Goal: Answer question/provide support: Ask a question

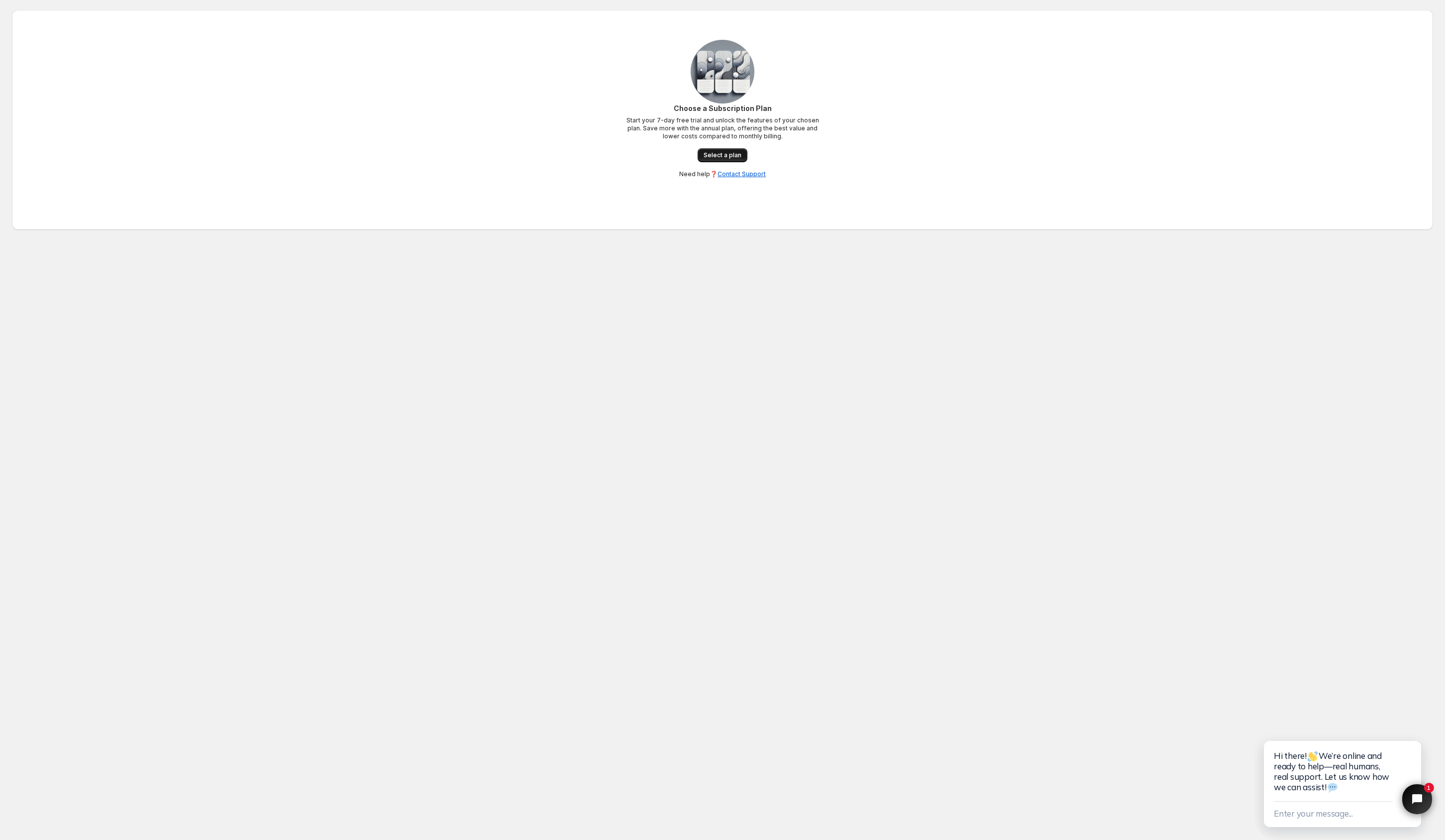
click at [704, 159] on span "Select a plan" at bounding box center [723, 155] width 38 height 8
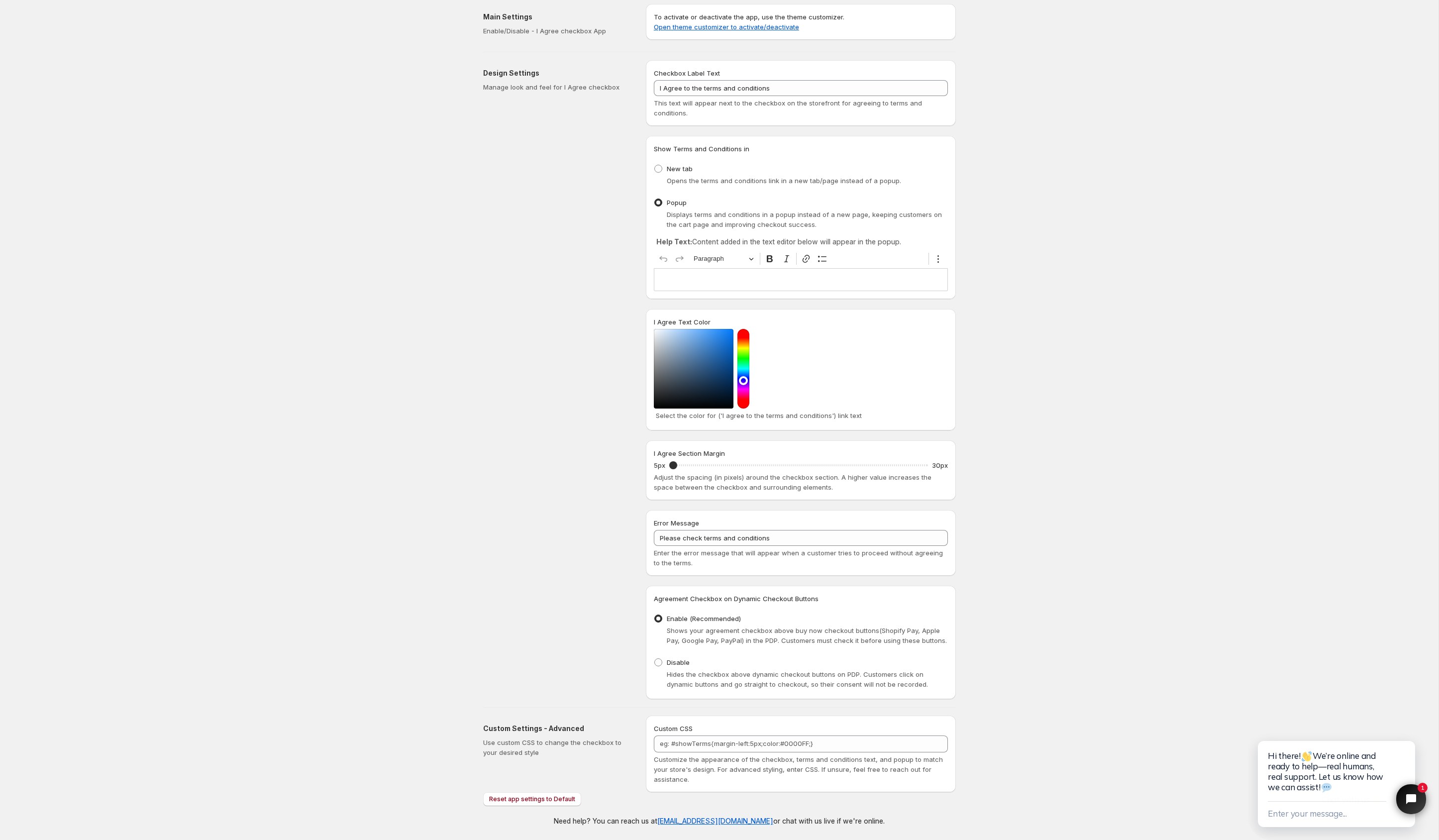
scroll to position [42, 0]
click at [663, 80] on input "I Agree to the terms and conditions" at bounding box center [801, 88] width 294 height 16
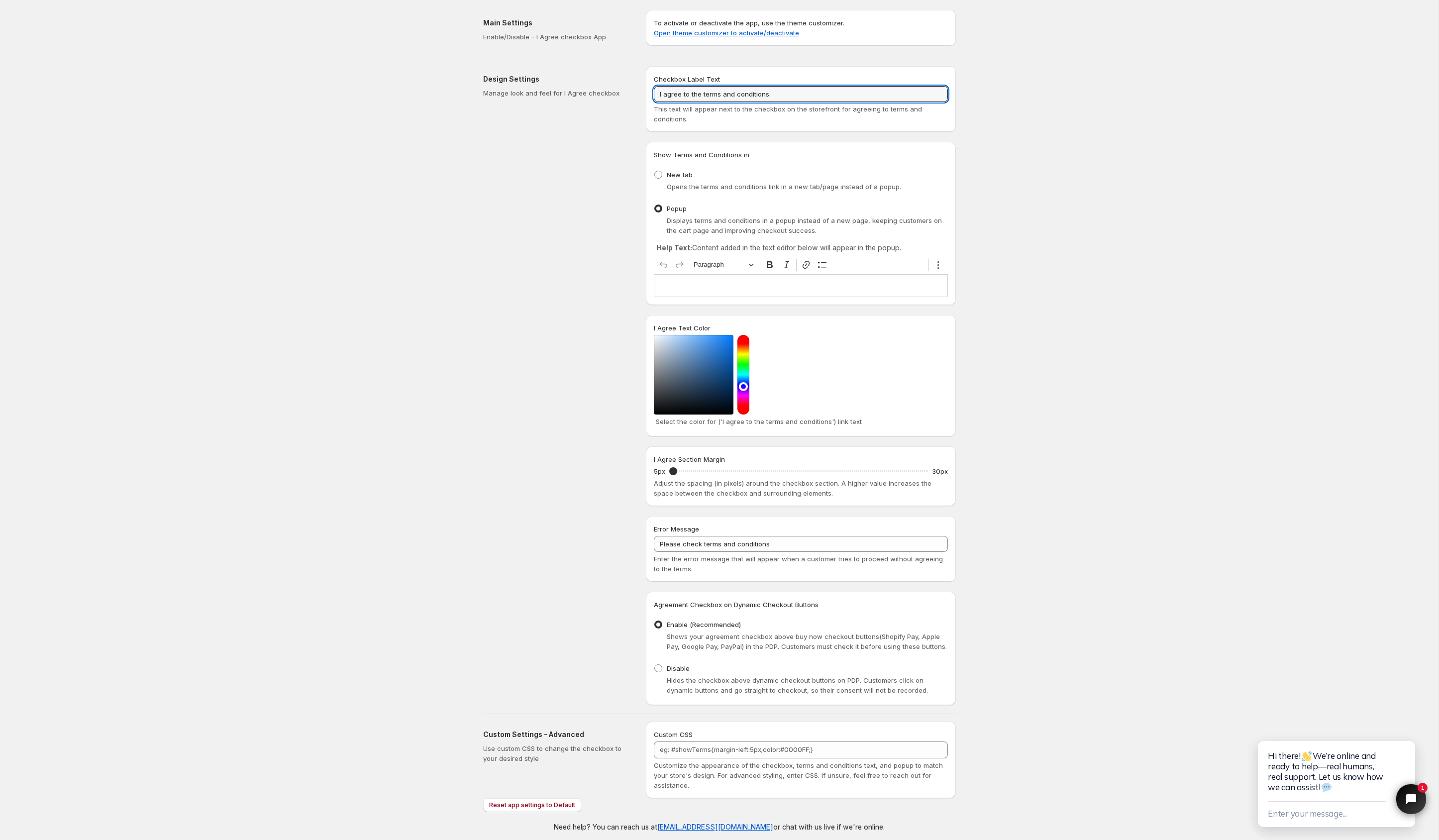
type input "I agree to the terms and conditions"
click at [495, 272] on div "Design Settings Manage look and feel for I Agree checkbox" at bounding box center [561, 385] width 155 height 639
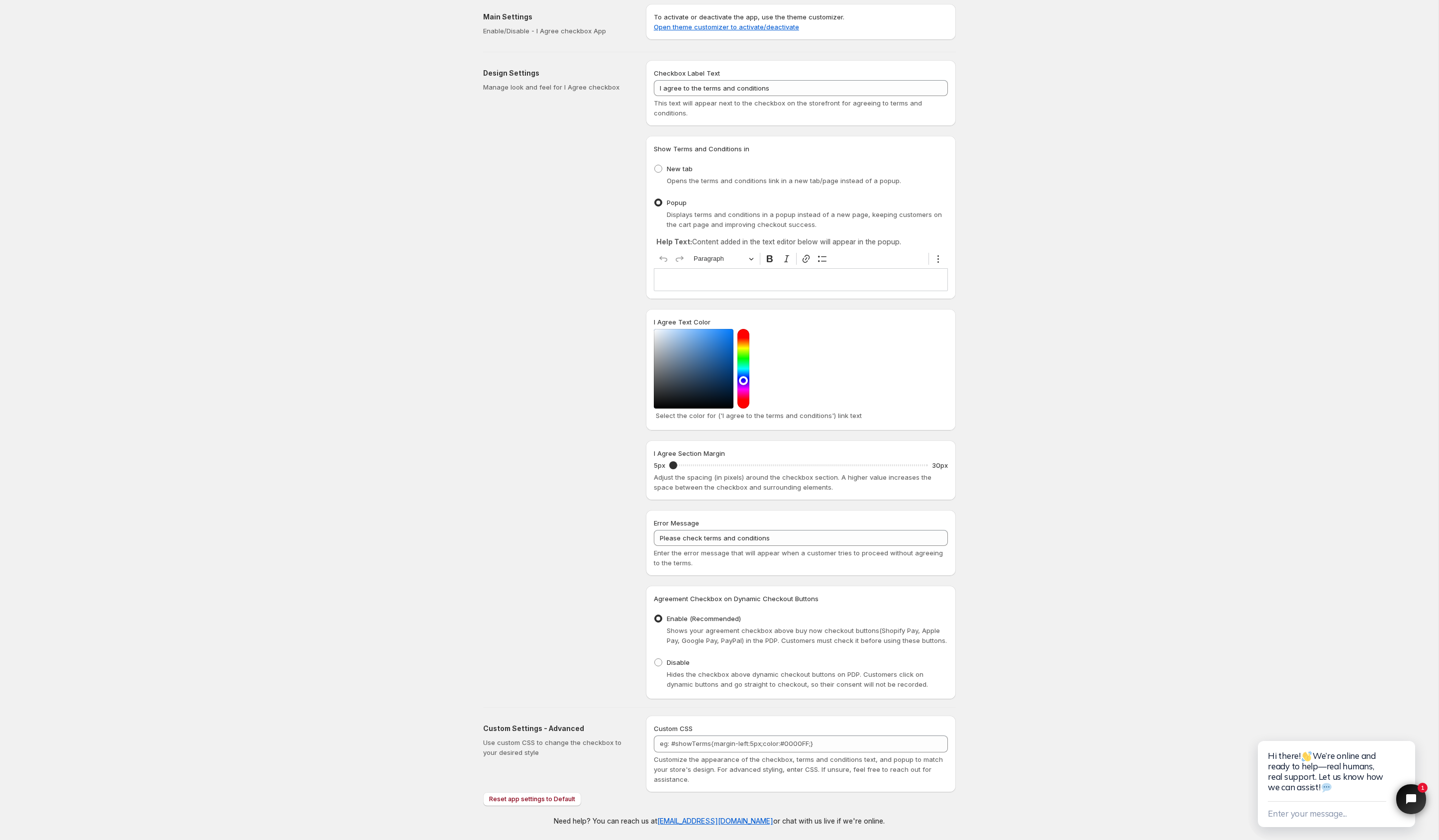
scroll to position [151, 0]
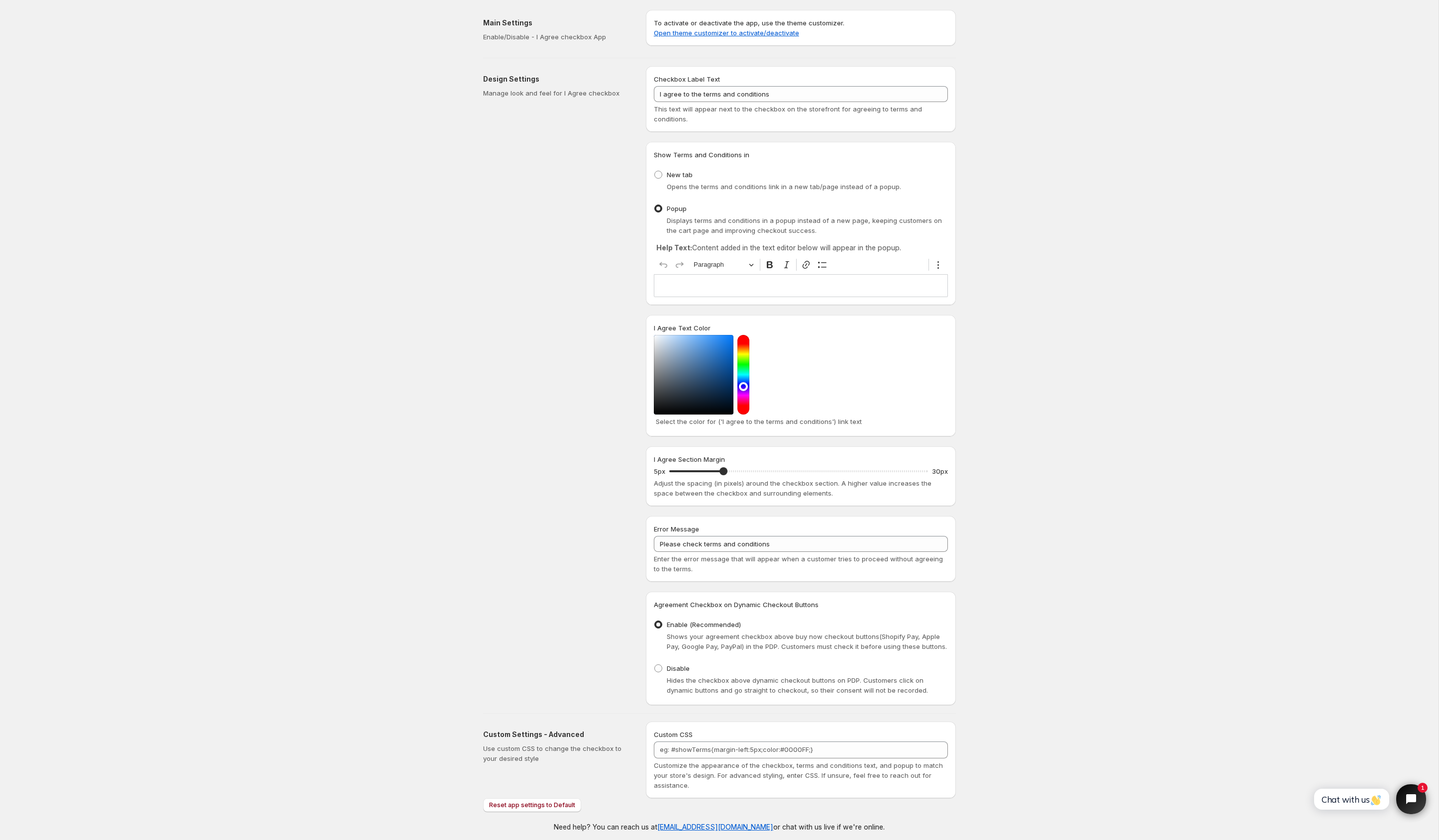
drag, startPoint x: 674, startPoint y: 550, endPoint x: 725, endPoint y: 558, distance: 51.6
type input "10"
click at [725, 478] on input "I Agree Section Margin" at bounding box center [798, 472] width 258 height 14
click at [1087, 502] on div "Save Discard Main Settings Enable/Disable - I Agree checkbox App To activate or…" at bounding box center [719, 422] width 1439 height 846
click at [802, 44] on div "To activate or deactivate the app, use the theme customizer. Open theme customi…" at bounding box center [801, 28] width 310 height 36
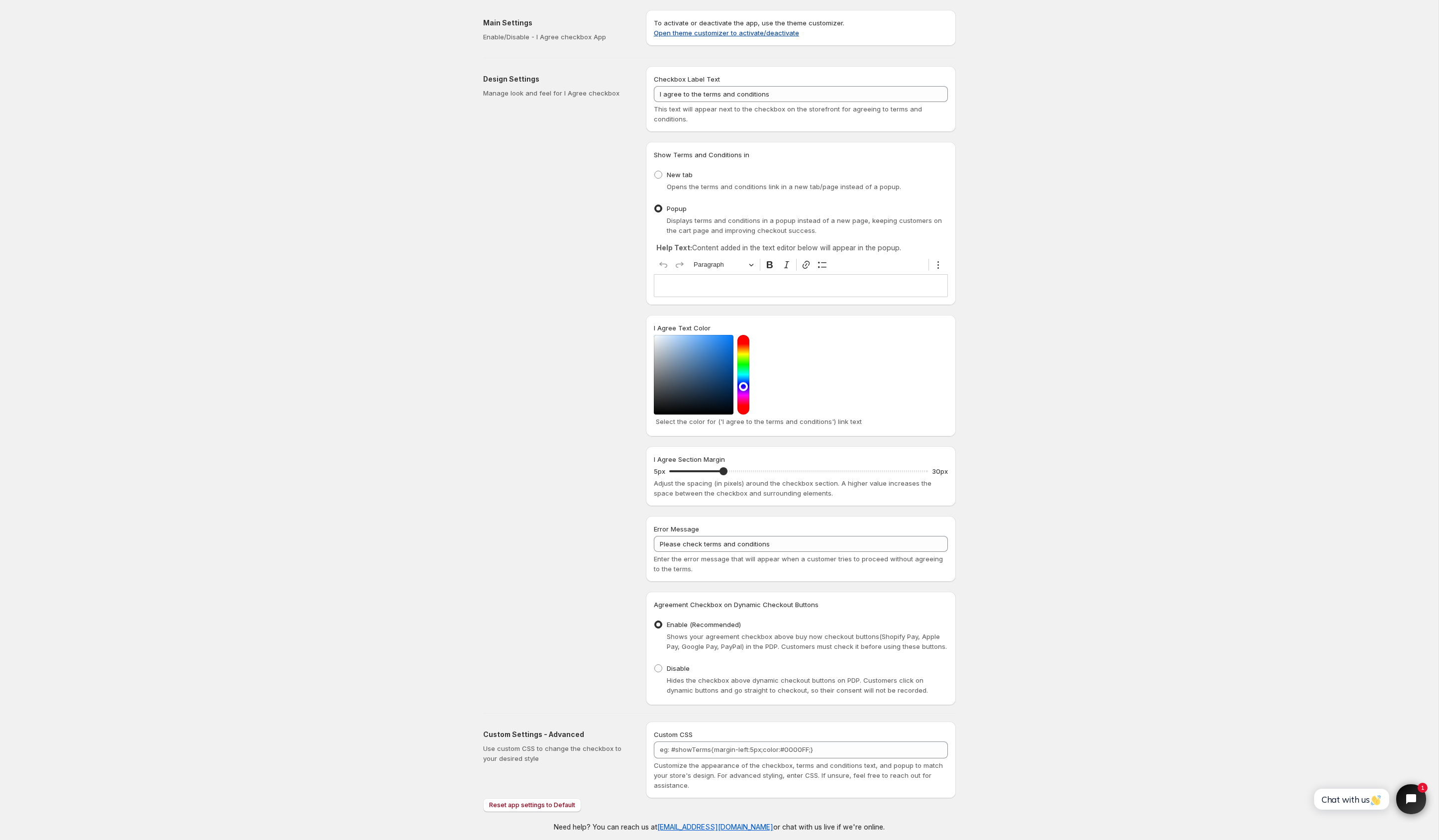
click at [792, 35] on link "Open theme customizer to activate/deactivate" at bounding box center [726, 32] width 145 height 8
click at [1410, 803] on icon "Open chat widget" at bounding box center [1411, 799] width 13 height 13
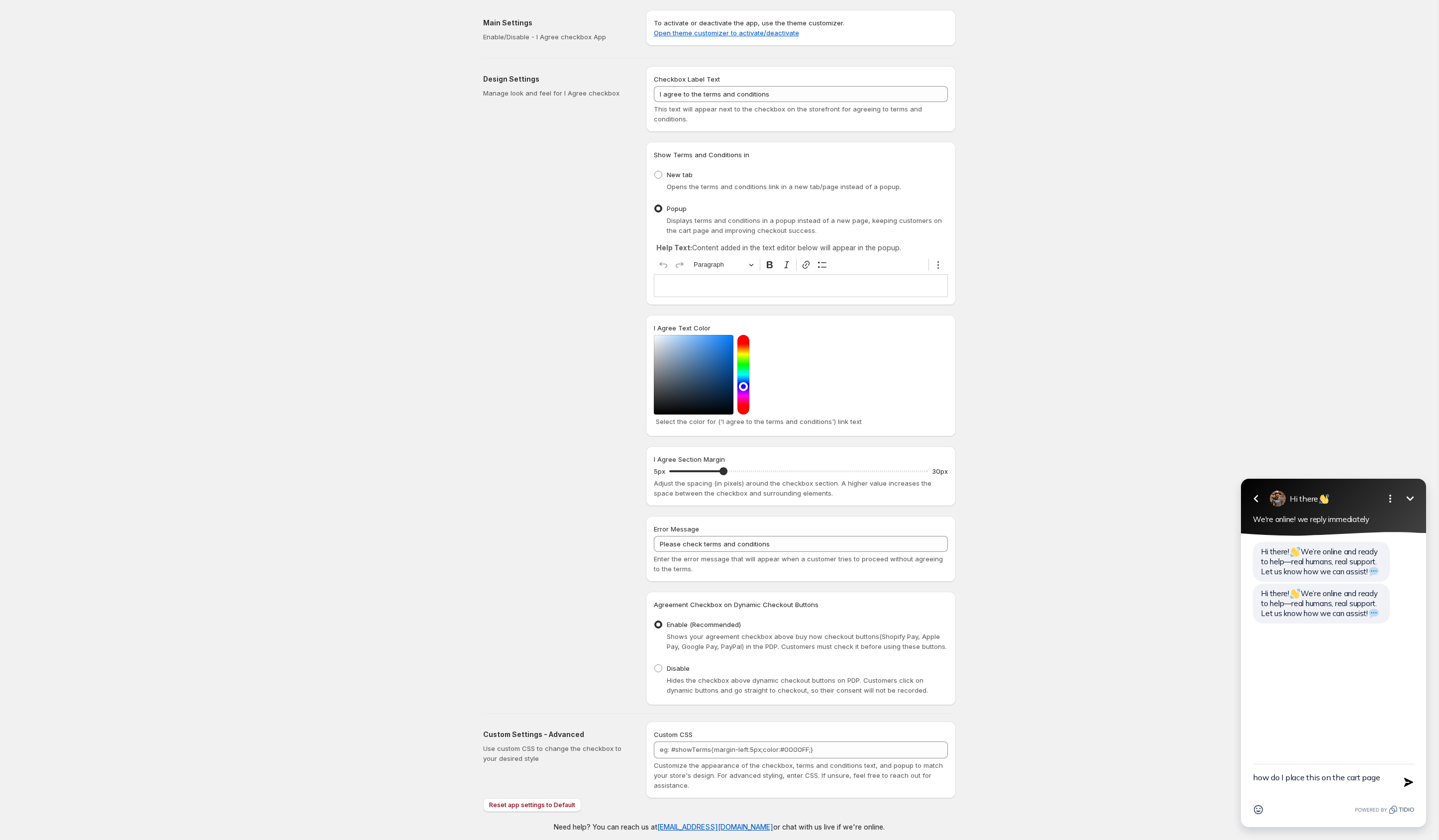
type textarea "how do I place this on the cart page?"
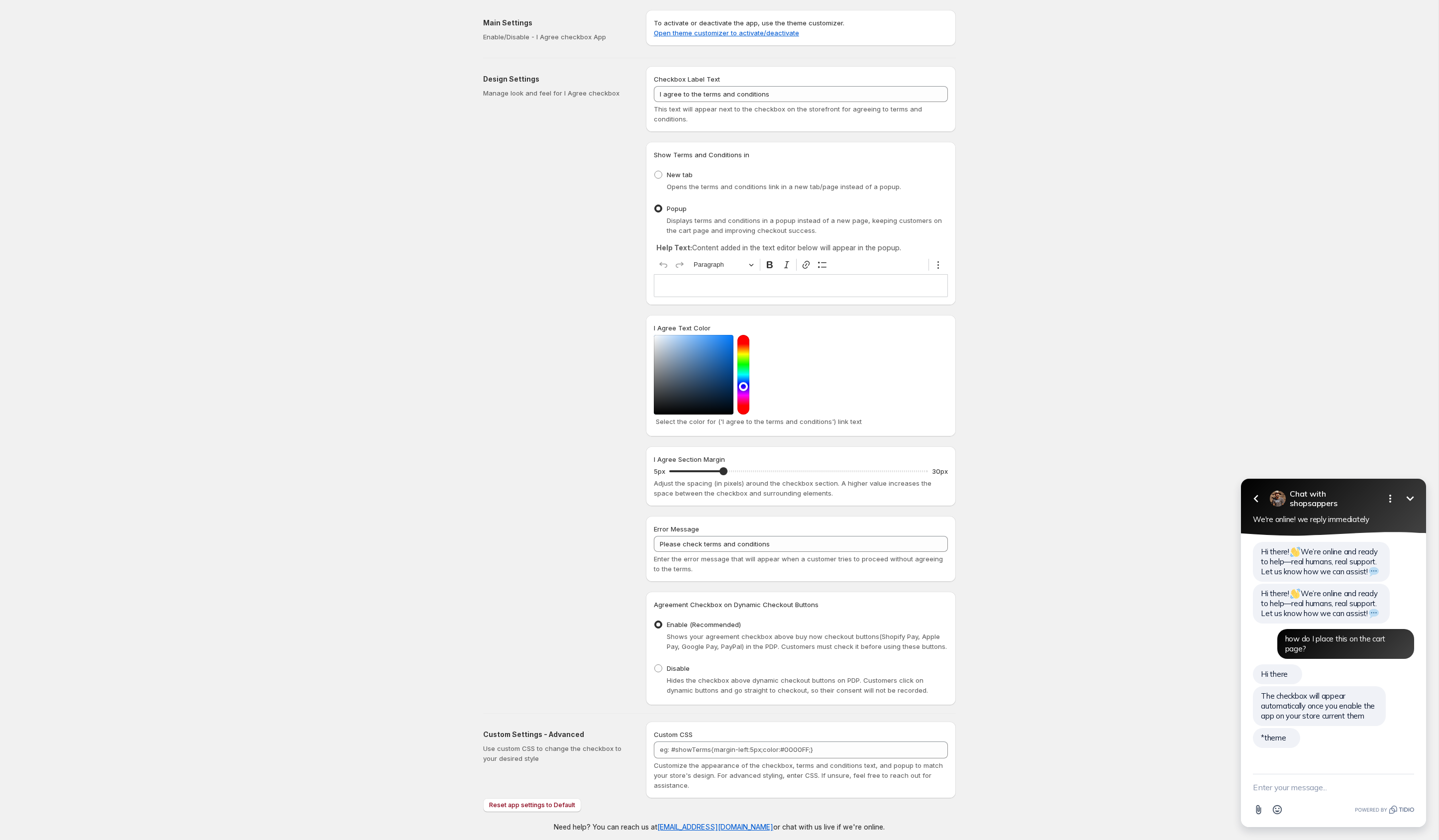
scroll to position [21, 0]
type textarea "okay, so how do I do this?"
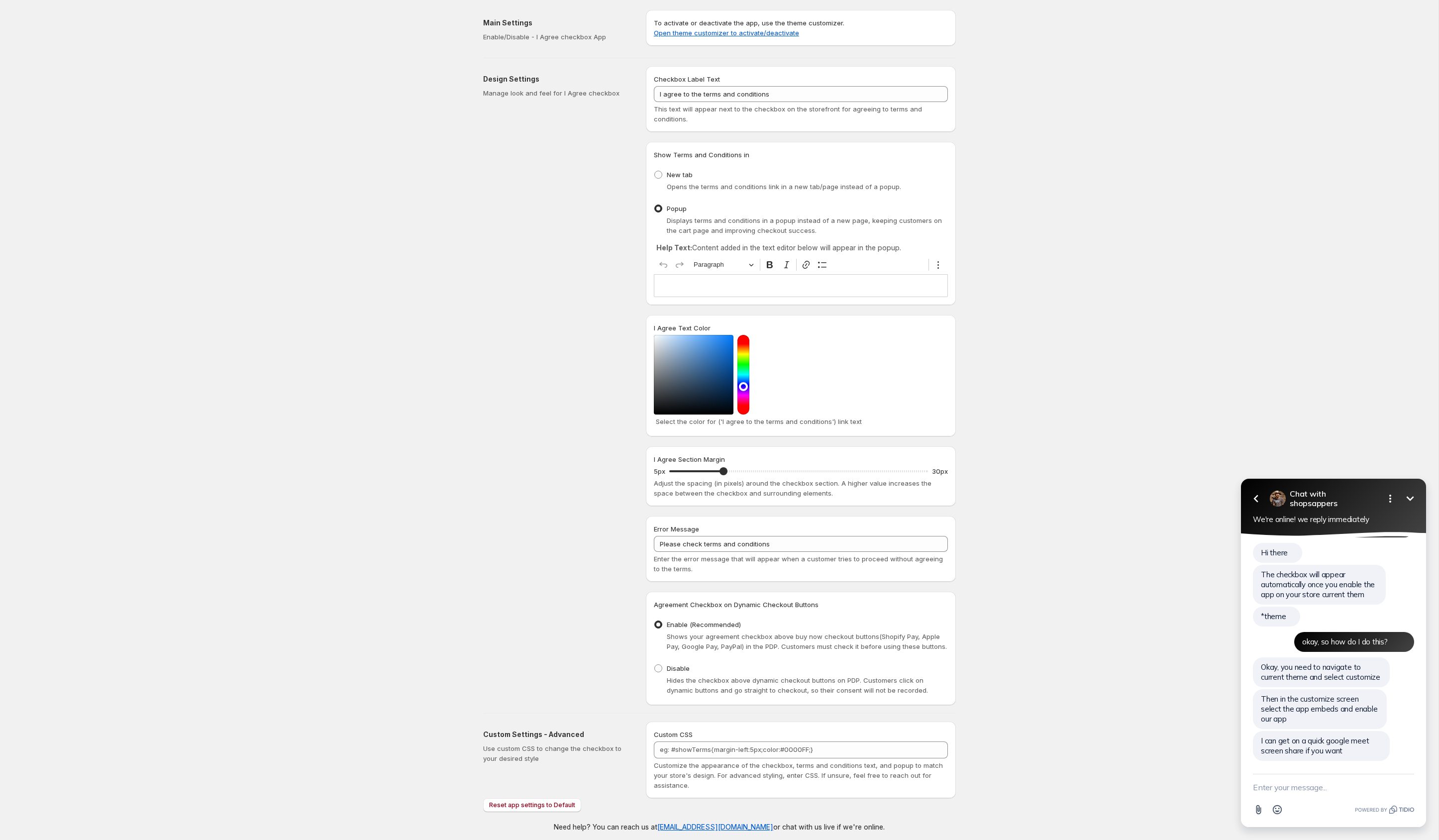
scroll to position [165, 0]
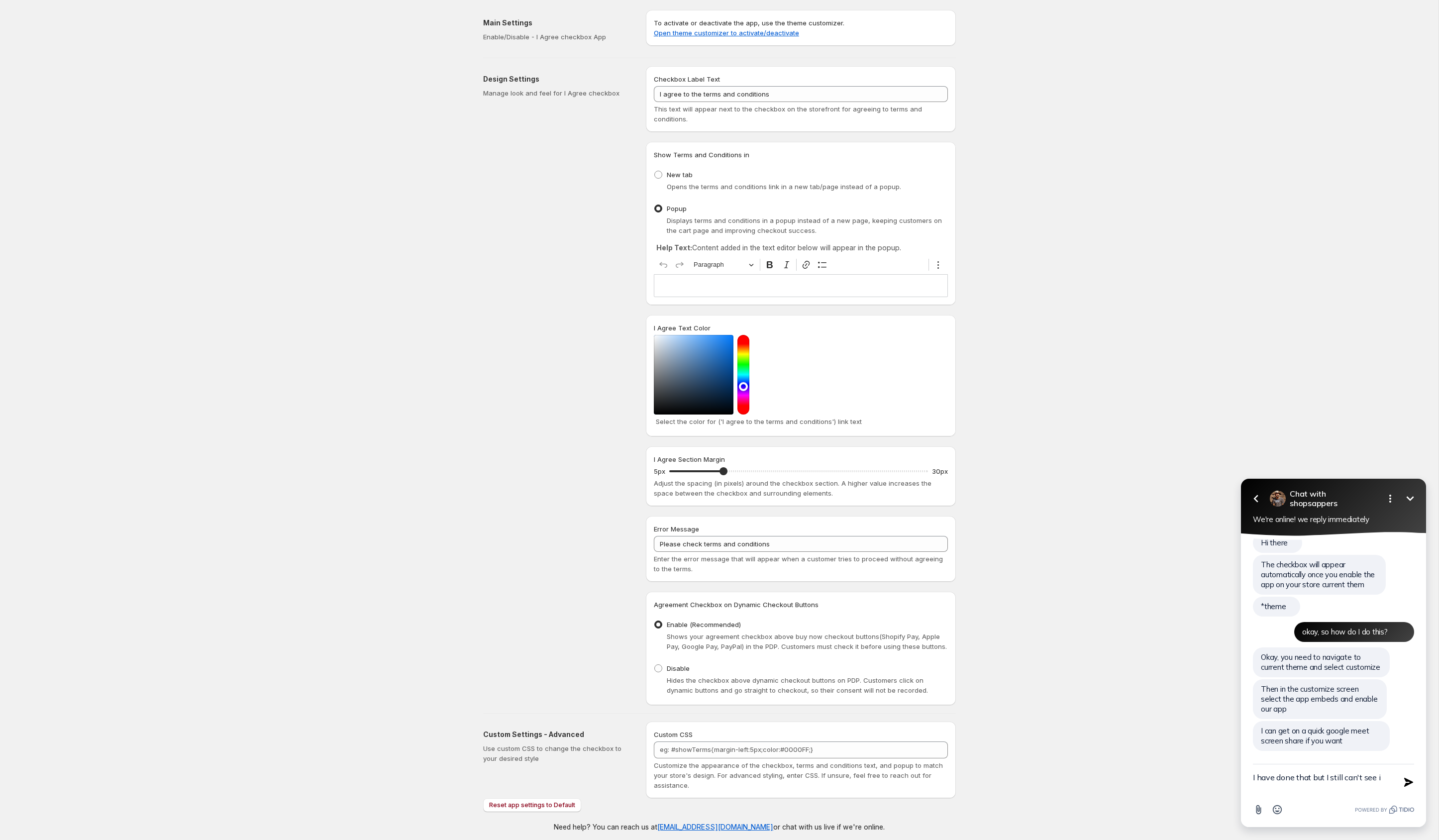
type textarea "I have done that but I still can't see it"
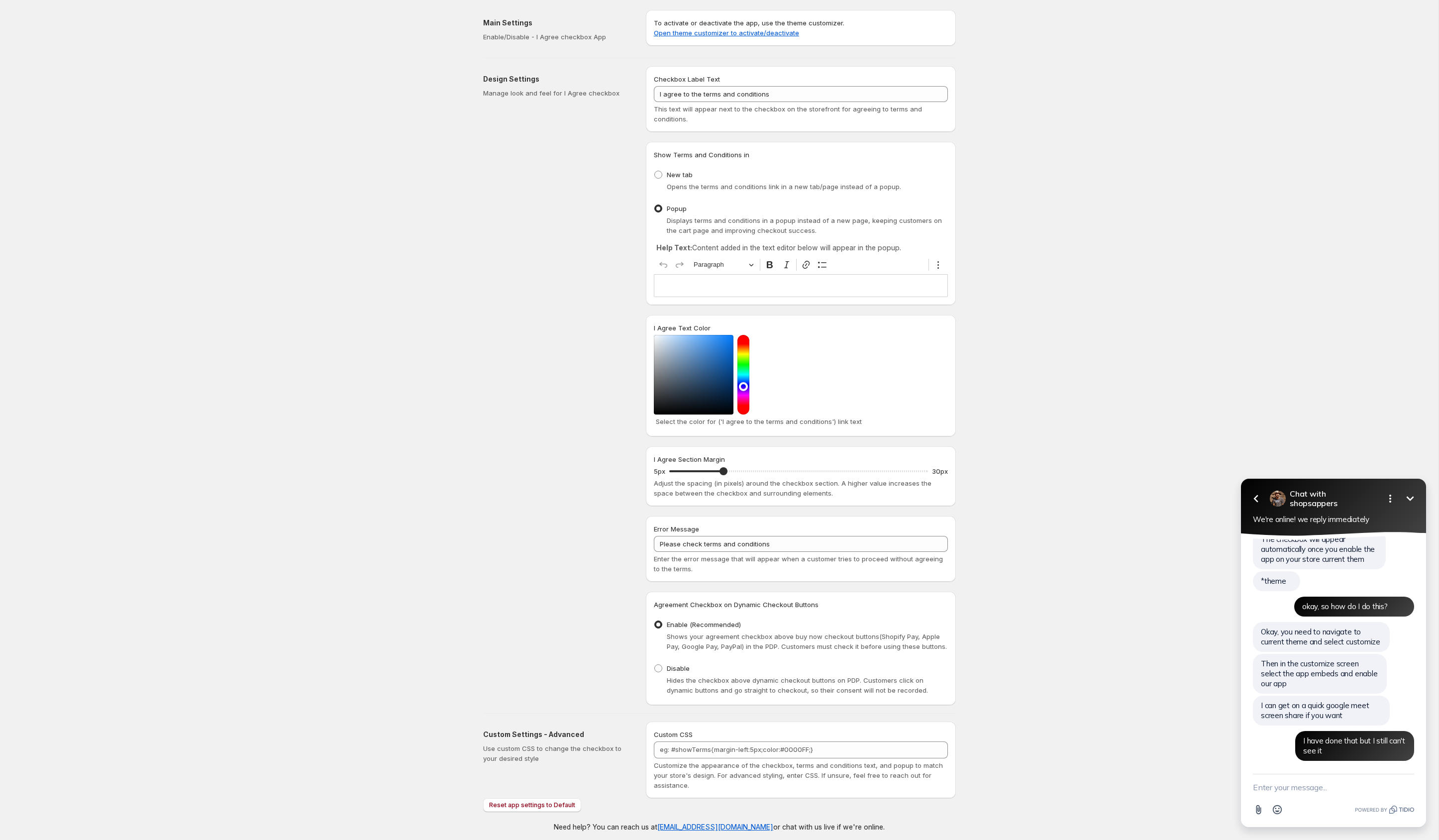
scroll to position [201, 0]
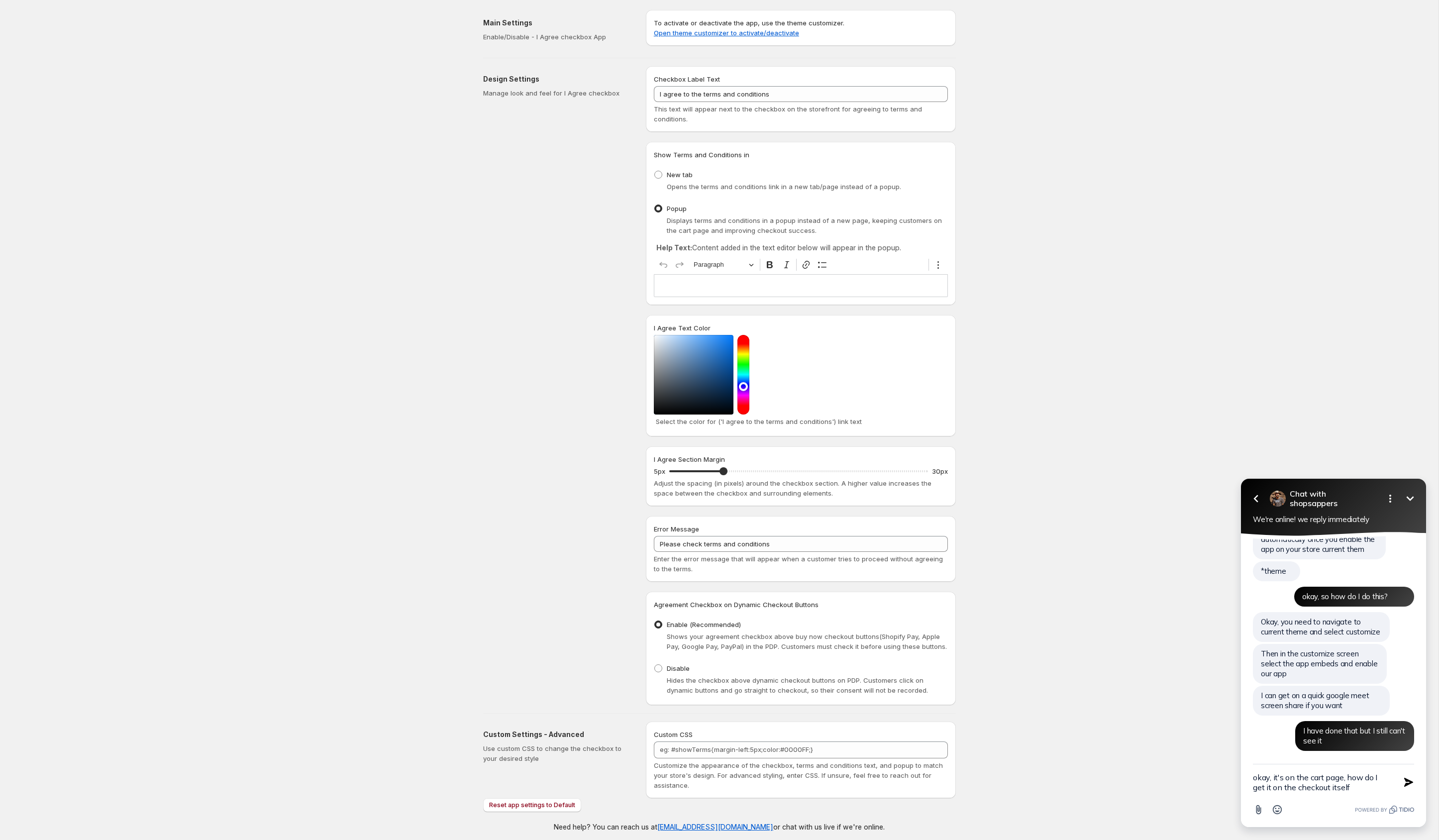
type textarea "okay, it's on the cart page, how do I get it on the checkout itself?"
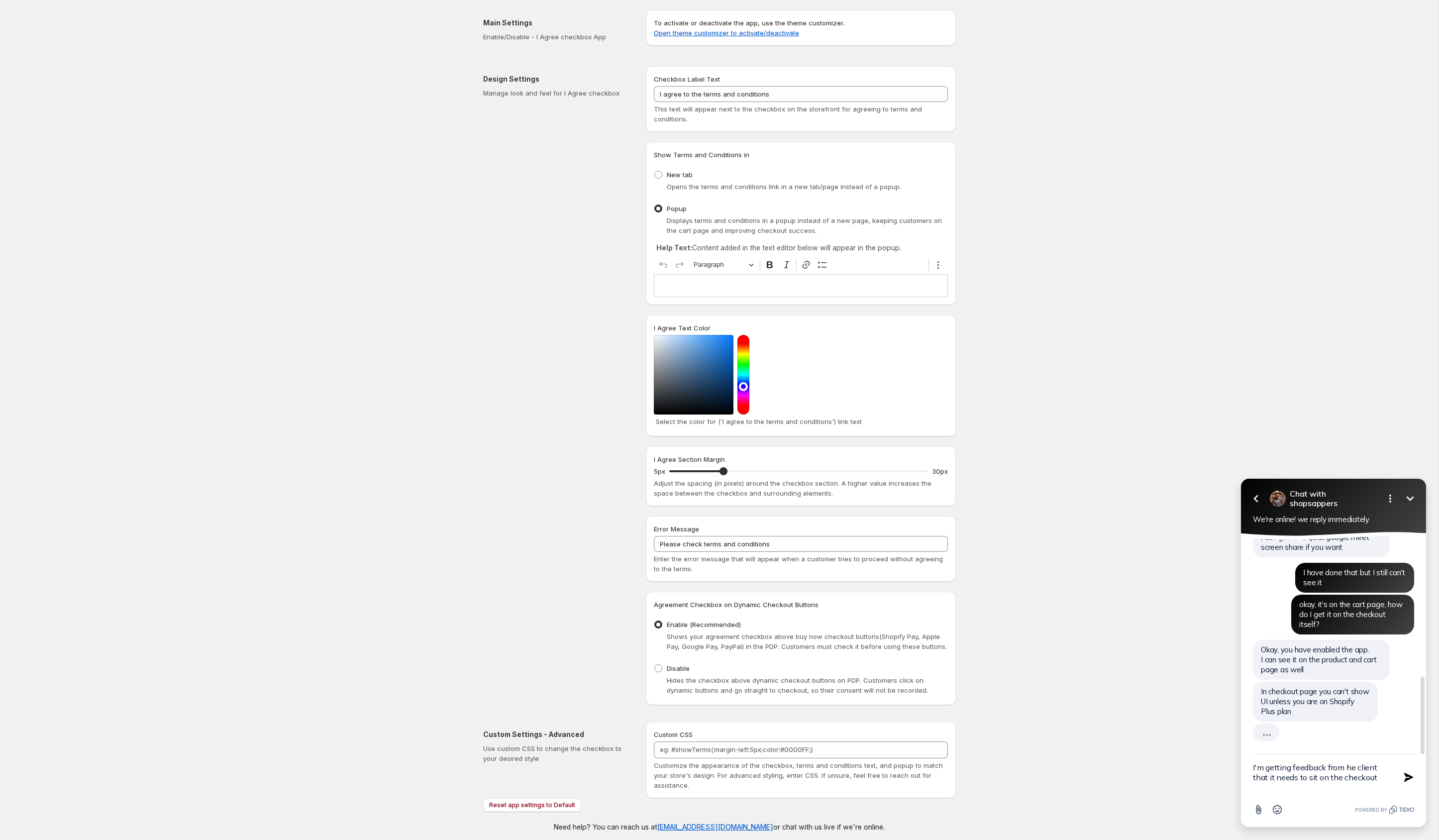
scroll to position [359, 0]
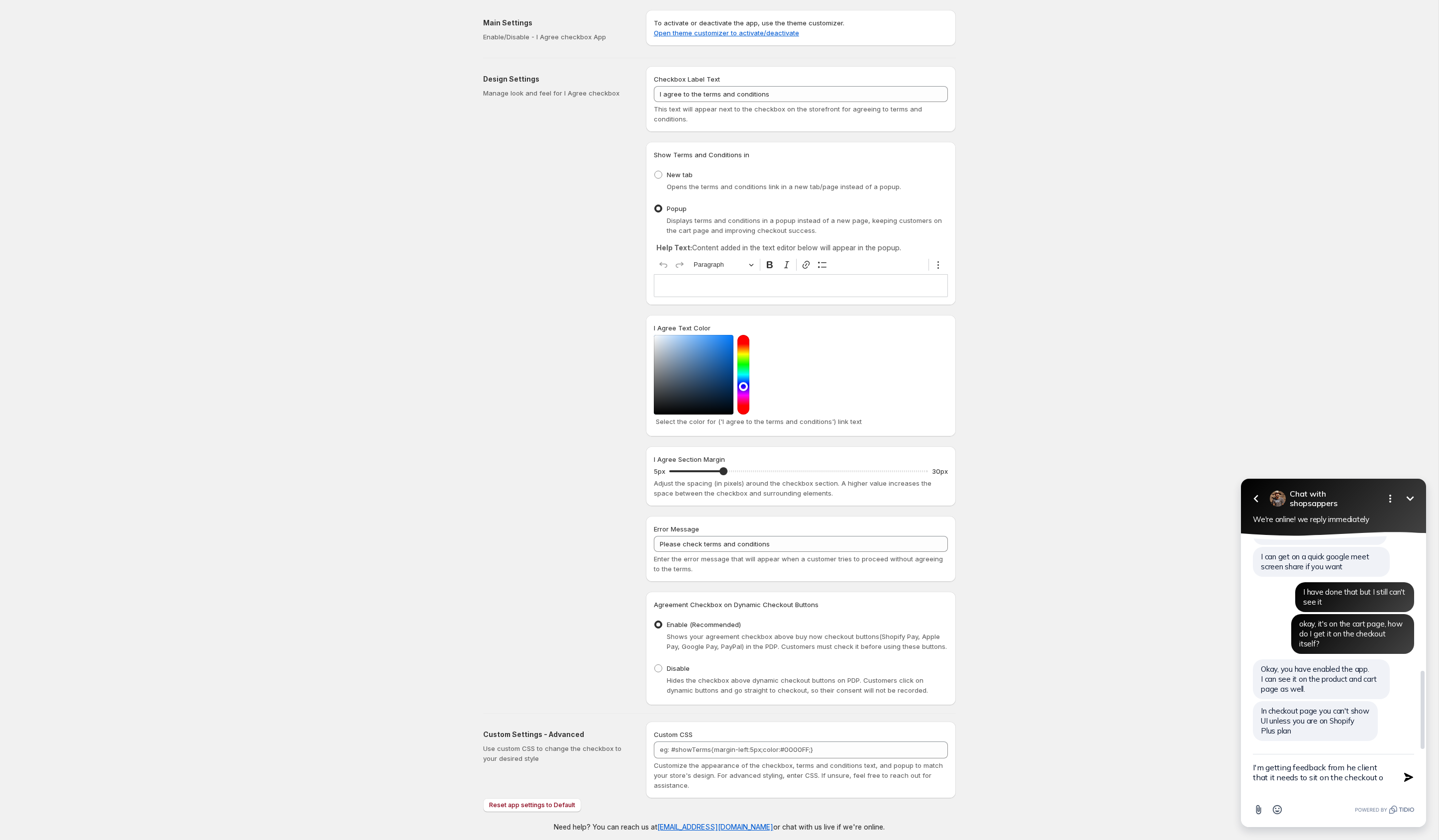
type textarea "I'm getting feedback from he client that it needs to sit on the checkout"
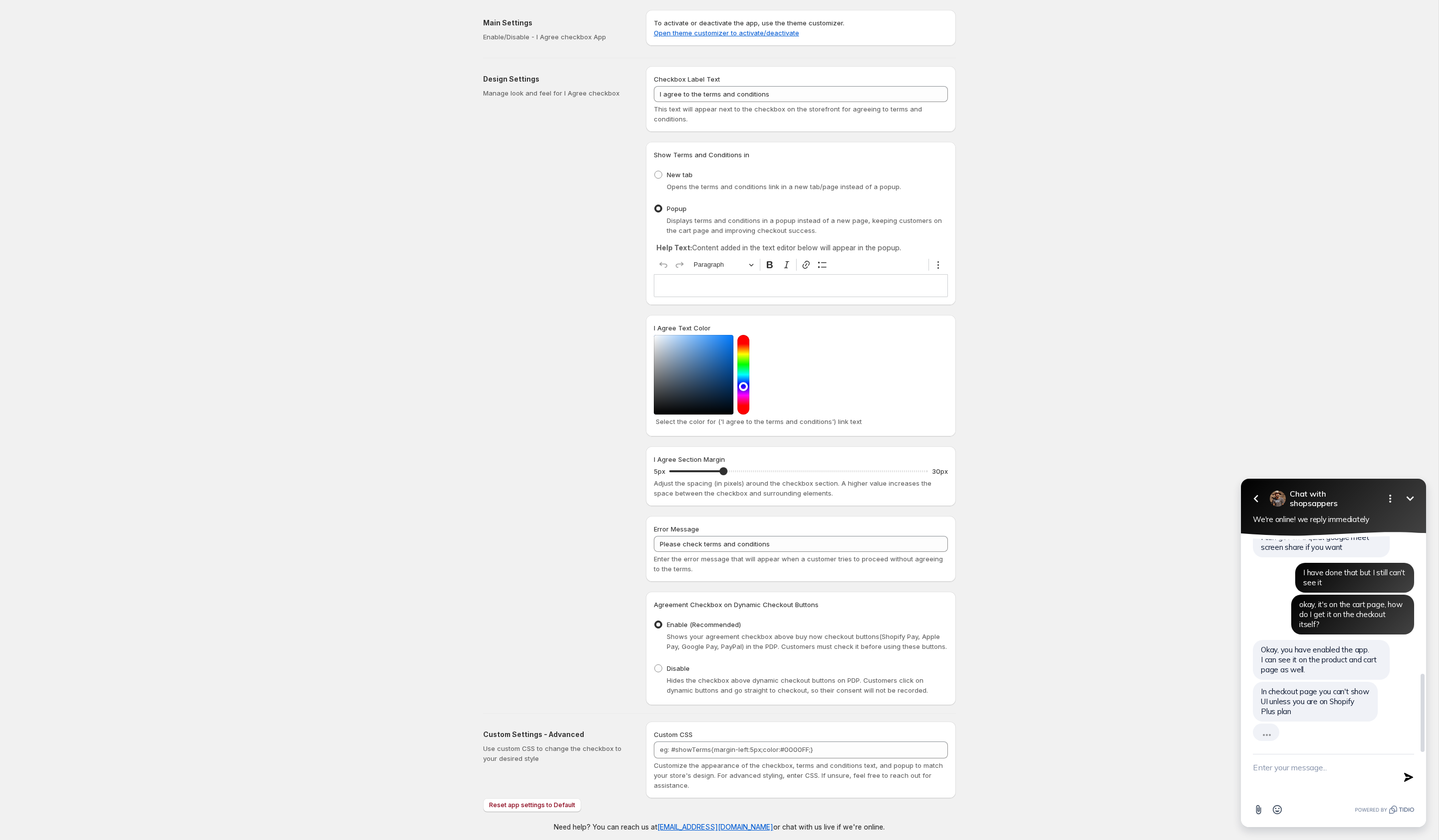
scroll to position [361, 0]
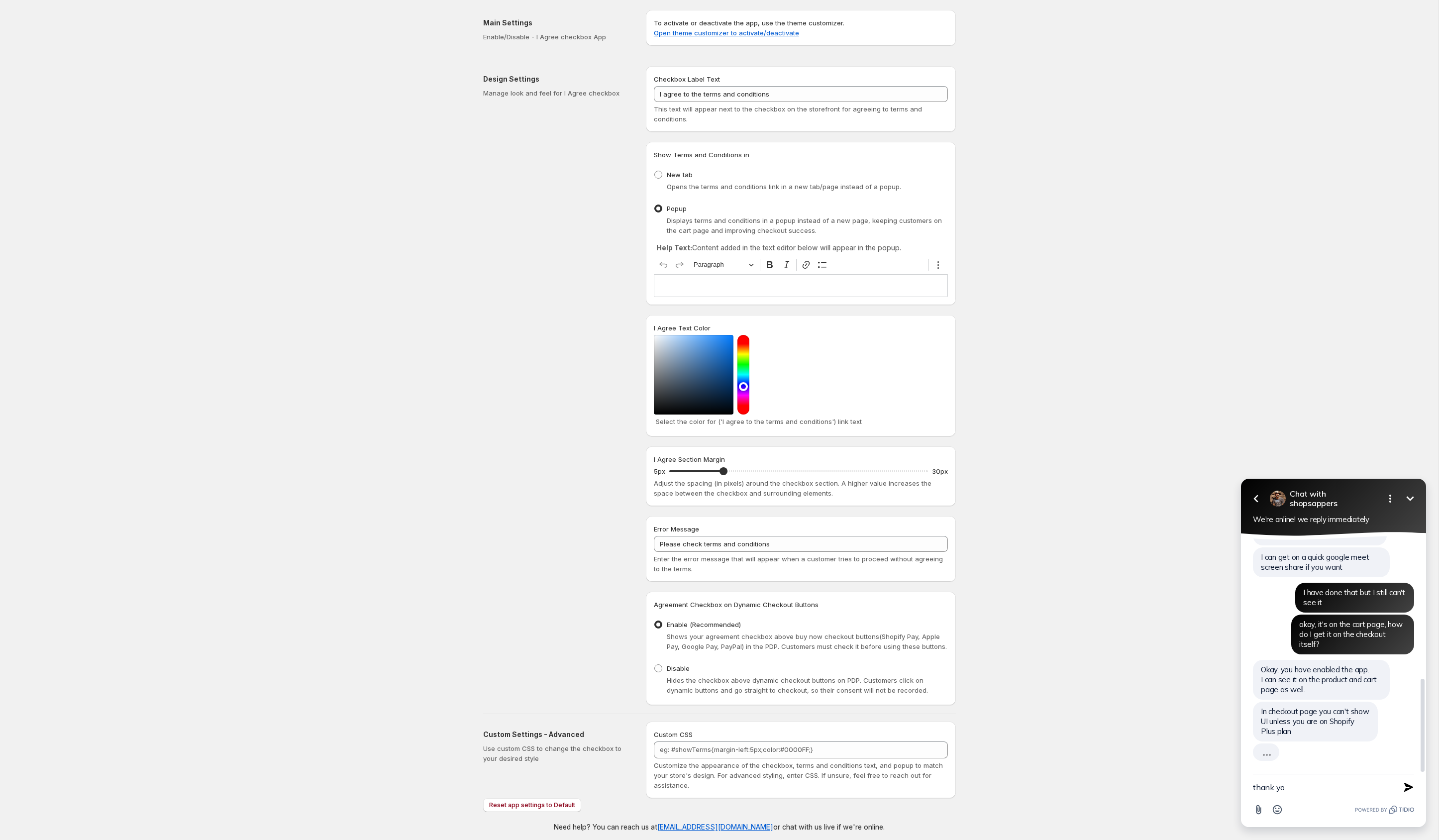
type textarea "thank you"
type textarea "that's actually very helpful"
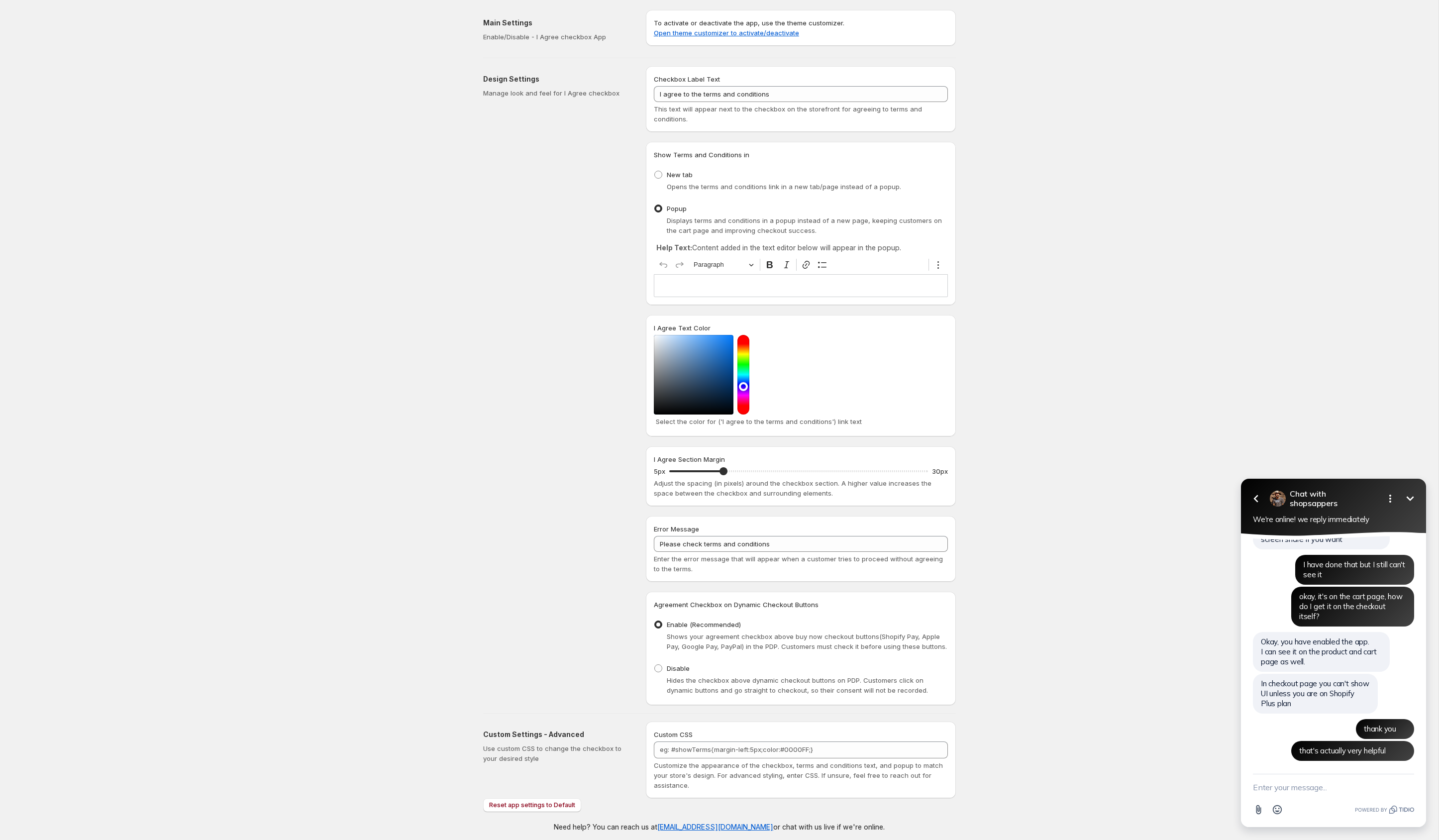
click at [1415, 492] on button "Minimize" at bounding box center [1410, 498] width 20 height 20
